Goal: Navigation & Orientation: Find specific page/section

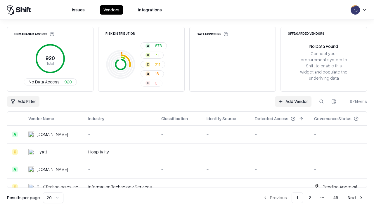
click at [53, 198] on html "Issues Vendors Integrations Unmanaged Access 920 Total No Data Access 920 Risk …" at bounding box center [187, 105] width 374 height 210
click at [356, 198] on button "Next" at bounding box center [355, 198] width 23 height 11
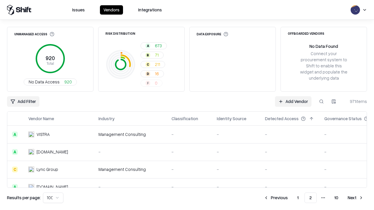
click at [356, 198] on button "Next" at bounding box center [355, 198] width 23 height 11
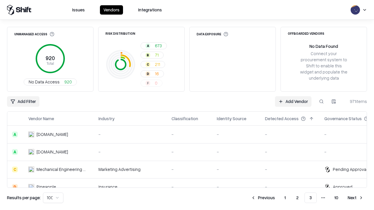
click at [356, 198] on button "Next" at bounding box center [355, 198] width 23 height 11
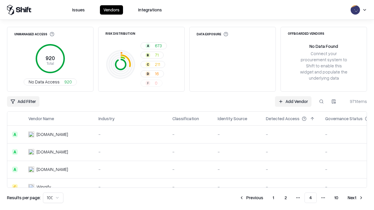
click at [356, 198] on button "Next" at bounding box center [355, 198] width 23 height 11
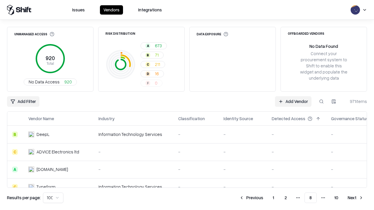
click at [356, 198] on button "Next" at bounding box center [355, 198] width 23 height 11
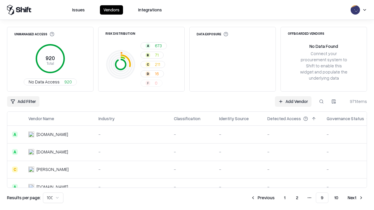
click at [356, 198] on button "Next" at bounding box center [355, 198] width 23 height 11
click at [276, 198] on button "Previous" at bounding box center [275, 198] width 31 height 11
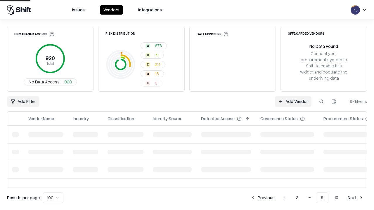
click at [263, 198] on button "Previous" at bounding box center [262, 198] width 31 height 11
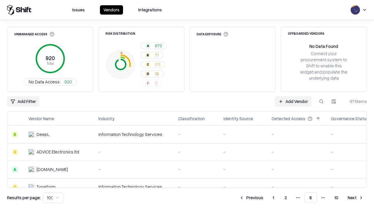
click at [251, 198] on button "Previous" at bounding box center [251, 198] width 31 height 11
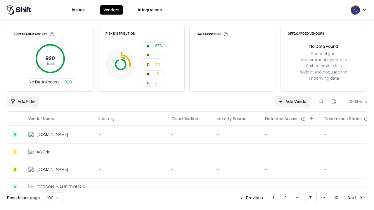
click at [251, 198] on button "Previous" at bounding box center [250, 198] width 31 height 11
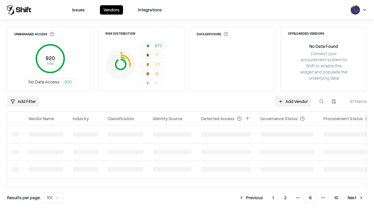
click at [251, 198] on button "Previous" at bounding box center [250, 198] width 31 height 11
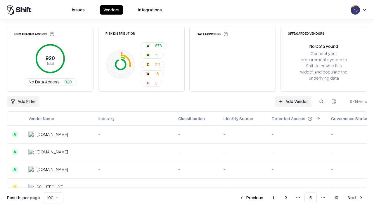
click at [251, 198] on button "Previous" at bounding box center [251, 198] width 31 height 11
